Goal: Transaction & Acquisition: Obtain resource

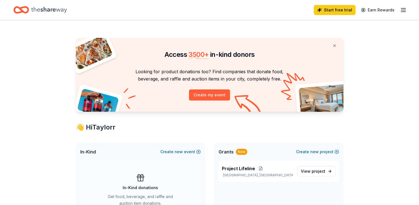
click at [404, 12] on line "button" at bounding box center [403, 12] width 4 height 0
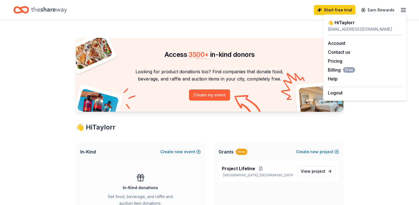
click at [355, 25] on div "👋 Hi Taylorr" at bounding box center [365, 22] width 74 height 7
click at [334, 44] on link "Account" at bounding box center [337, 43] width 18 height 6
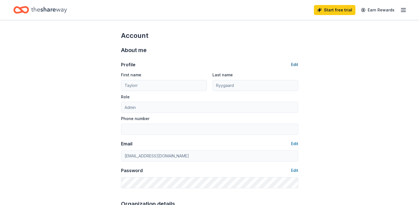
click at [294, 63] on button "Edit" at bounding box center [294, 64] width 7 height 7
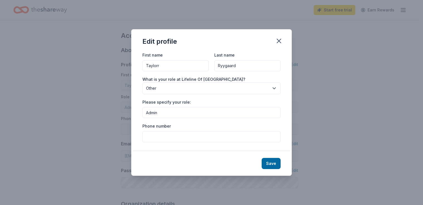
click at [178, 65] on input "Taylorr" at bounding box center [176, 65] width 66 height 11
type input "[PERSON_NAME]"
click at [223, 66] on input "Ryygaard" at bounding box center [248, 65] width 66 height 11
type input "Rygaard"
click at [221, 138] on input "Phone number" at bounding box center [212, 136] width 138 height 11
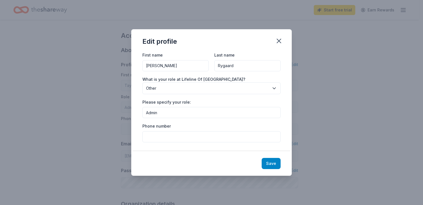
click at [275, 164] on button "Save" at bounding box center [271, 163] width 19 height 11
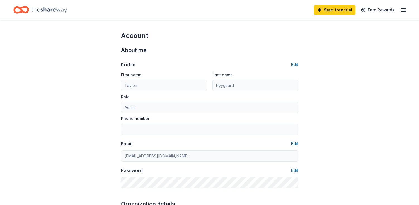
type input "[PERSON_NAME]"
type input "Rygaard"
click at [30, 8] on div "Home" at bounding box center [40, 9] width 54 height 13
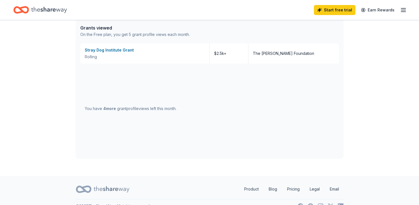
scroll to position [329, 0]
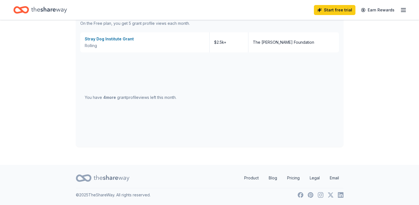
click at [403, 11] on icon "button" at bounding box center [403, 10] width 7 height 7
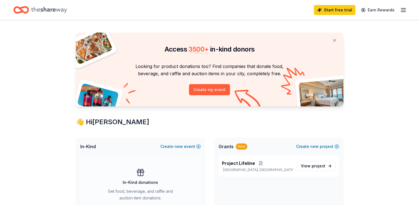
scroll to position [0, 0]
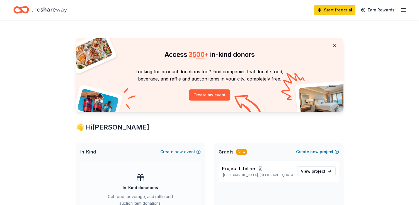
click at [334, 45] on button at bounding box center [334, 45] width 13 height 11
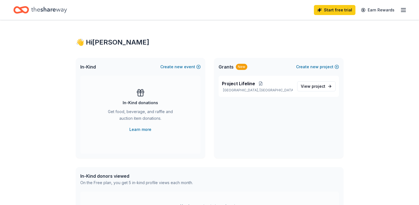
click at [40, 12] on icon "Home" at bounding box center [49, 9] width 36 height 11
click at [245, 91] on p "[GEOGRAPHIC_DATA], [GEOGRAPHIC_DATA]" at bounding box center [257, 90] width 71 height 4
click at [324, 87] on span "project" at bounding box center [319, 86] width 14 height 5
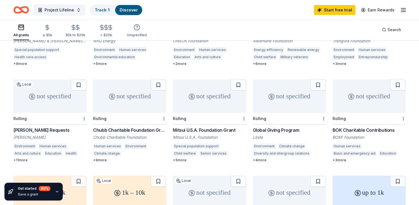
scroll to position [223, 0]
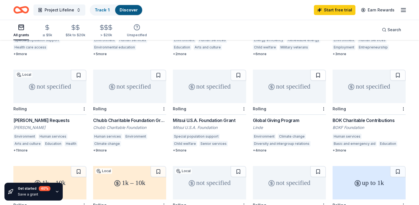
click at [319, 70] on button at bounding box center [318, 75] width 16 height 11
click at [267, 148] on div "+ 4 more" at bounding box center [289, 150] width 73 height 4
click at [4, 27] on div "All grants ≤ $5k $5k to $20k > $20k Unspecified Search" at bounding box center [209, 30] width 419 height 21
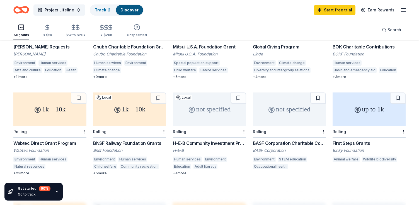
scroll to position [307, 0]
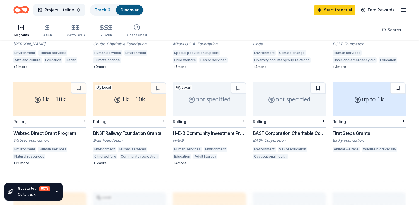
click at [401, 83] on button at bounding box center [398, 88] width 16 height 11
click at [353, 130] on div "First Steps Grants" at bounding box center [369, 133] width 73 height 7
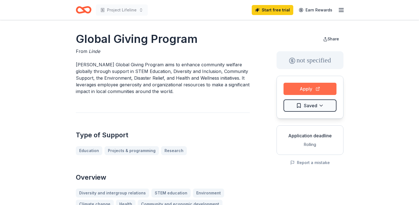
click at [305, 89] on button "Apply" at bounding box center [310, 89] width 53 height 12
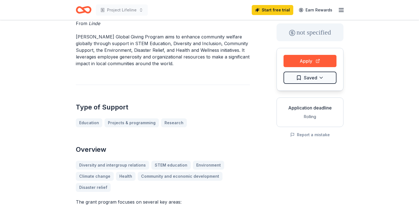
scroll to position [56, 0]
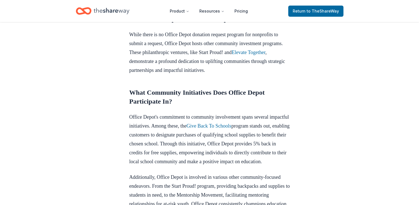
scroll to position [307, 0]
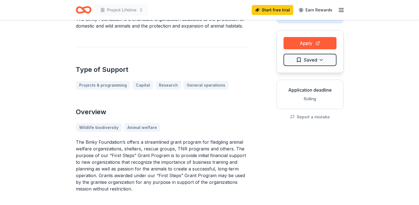
scroll to position [56, 0]
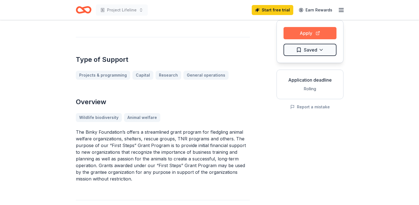
click at [312, 35] on button "Apply" at bounding box center [310, 33] width 53 height 12
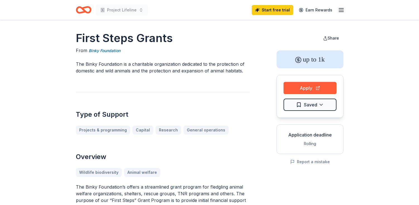
scroll to position [0, 0]
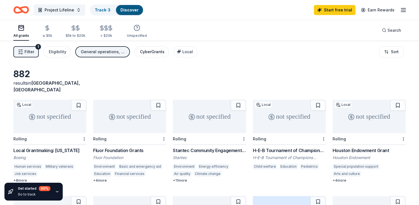
click at [148, 53] on div "CyberGrants" at bounding box center [152, 52] width 25 height 7
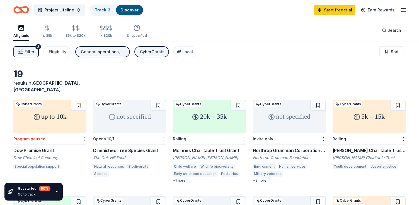
click at [197, 115] on div "20k – 35k" at bounding box center [209, 116] width 73 height 33
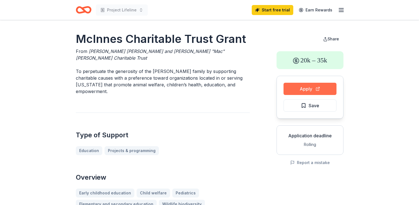
click at [308, 91] on button "Apply" at bounding box center [310, 89] width 53 height 12
click at [304, 89] on button "Apply" at bounding box center [310, 89] width 53 height 12
click at [309, 87] on button "Apply" at bounding box center [310, 89] width 53 height 12
click at [300, 87] on button "Apply" at bounding box center [310, 89] width 53 height 12
